Goal: Navigation & Orientation: Find specific page/section

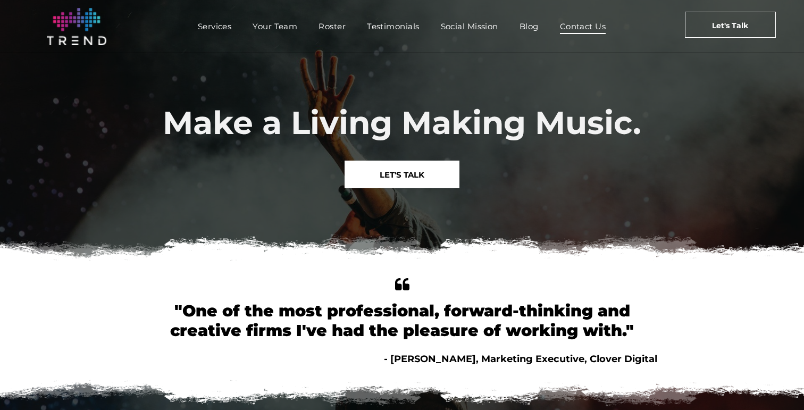
click at [587, 24] on span "Contact Us" at bounding box center [583, 26] width 46 height 15
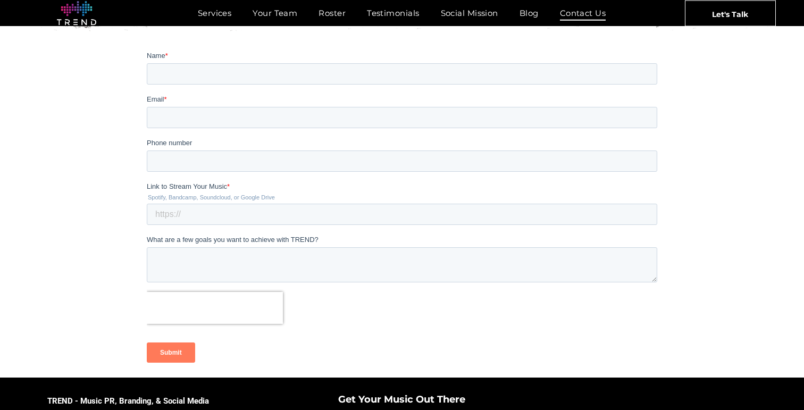
scroll to position [272, 0]
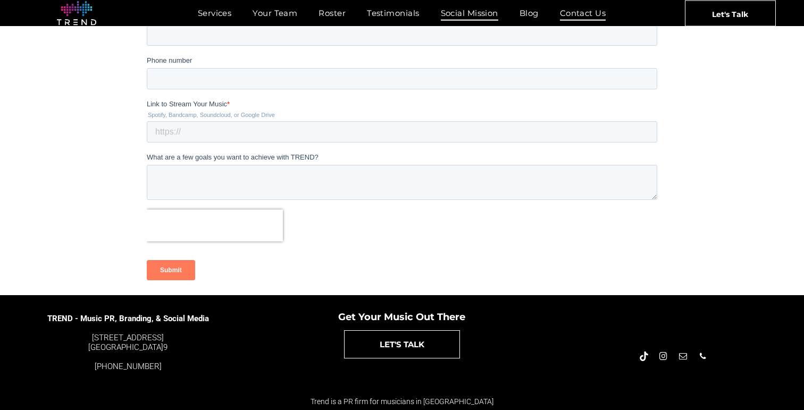
click at [467, 17] on span "Social Mission" at bounding box center [469, 12] width 57 height 15
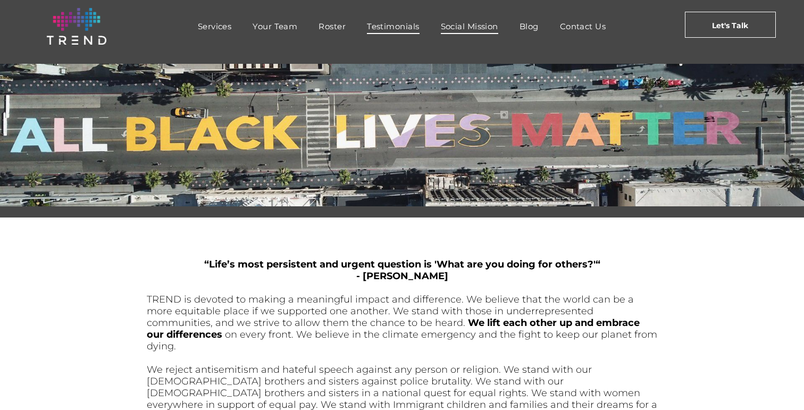
click at [399, 21] on span "Testimonials" at bounding box center [393, 26] width 52 height 15
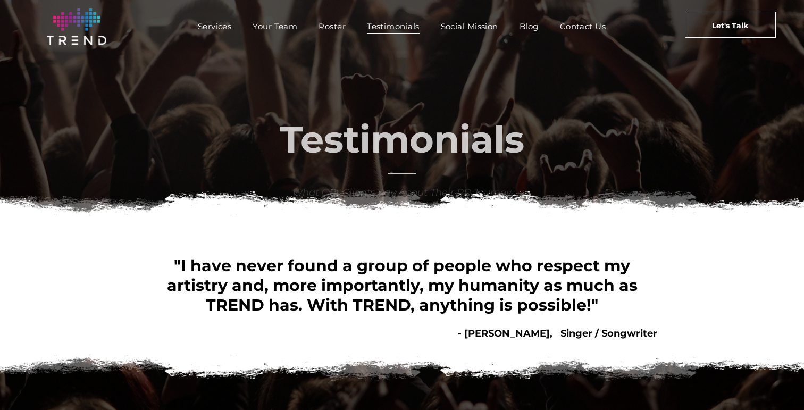
click at [303, 34] on nav "Services Your Team Roster Testimonials Social Mission Blog Contact Us" at bounding box center [402, 26] width 514 height 23
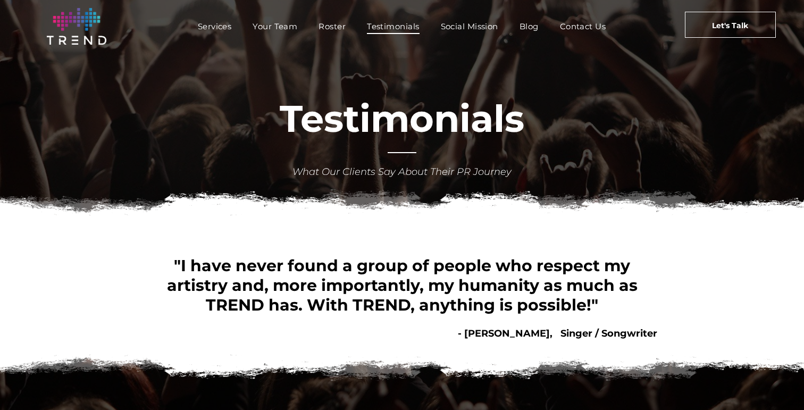
click at [262, 34] on nav "Services Your Team Roster Testimonials Social Mission Blog Contact Us" at bounding box center [402, 26] width 514 height 23
click at [217, 24] on span "Services" at bounding box center [215, 26] width 34 height 15
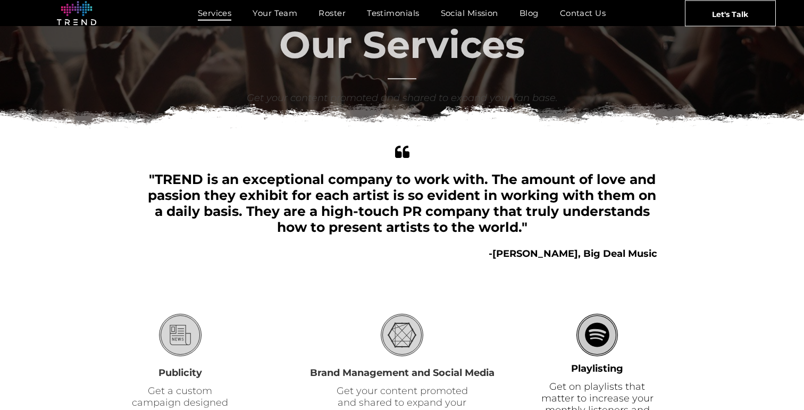
scroll to position [309, 0]
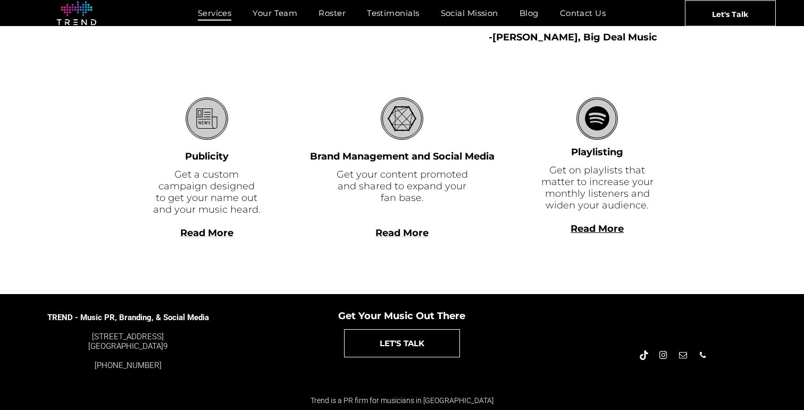
click at [596, 229] on b "Read More" at bounding box center [597, 229] width 53 height 12
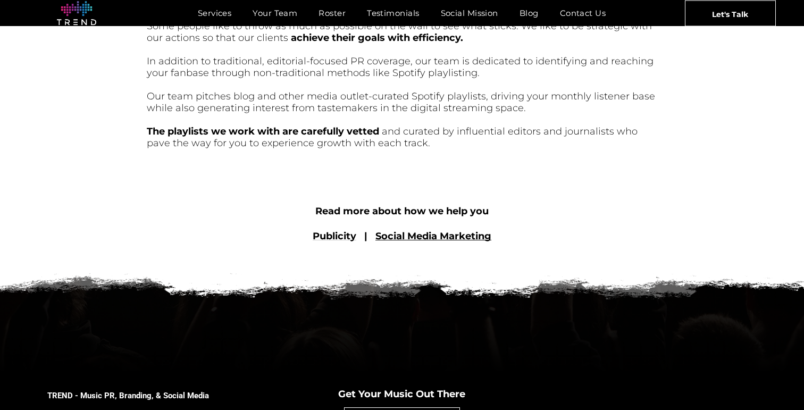
scroll to position [470, 0]
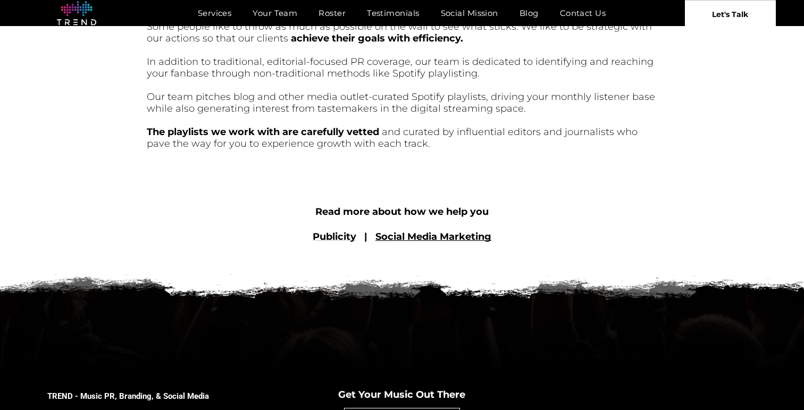
click at [737, 17] on span "Let's Talk" at bounding box center [730, 14] width 36 height 27
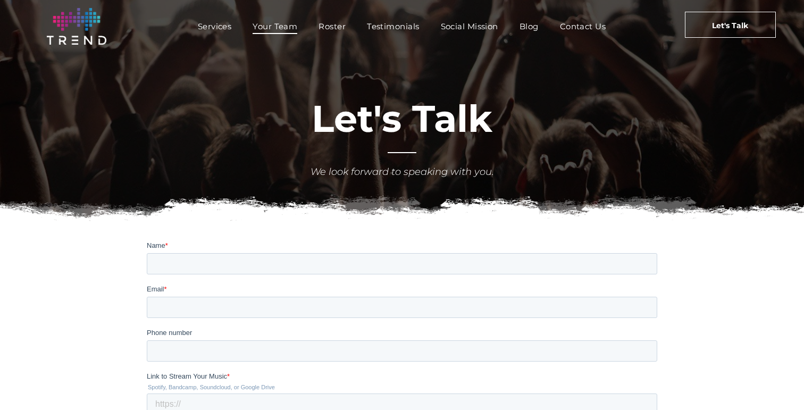
click at [275, 24] on span "Your Team" at bounding box center [275, 26] width 45 height 15
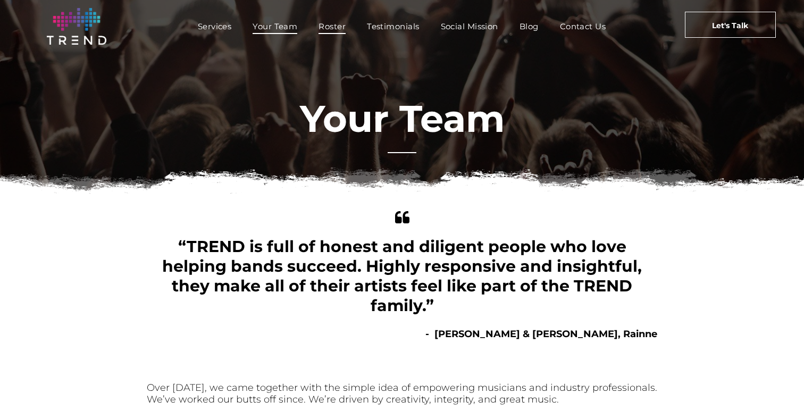
click at [331, 26] on span "Roster" at bounding box center [332, 26] width 27 height 15
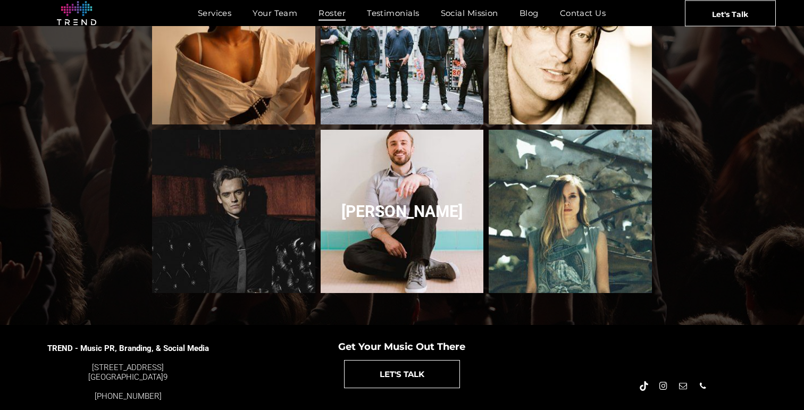
scroll to position [1164, 0]
